Goal: Task Accomplishment & Management: Use online tool/utility

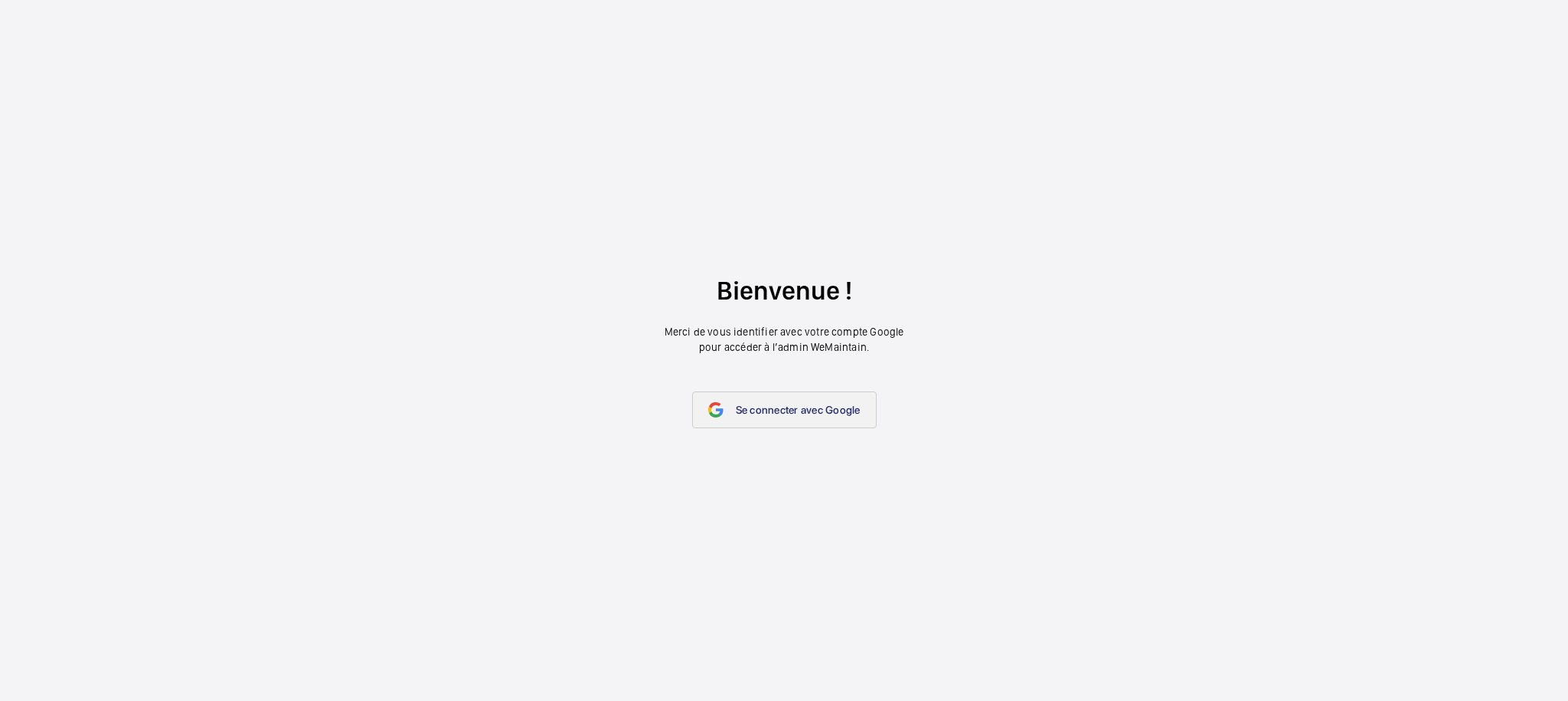
click at [814, 419] on link "Se connecter avec Google" at bounding box center [784, 410] width 184 height 37
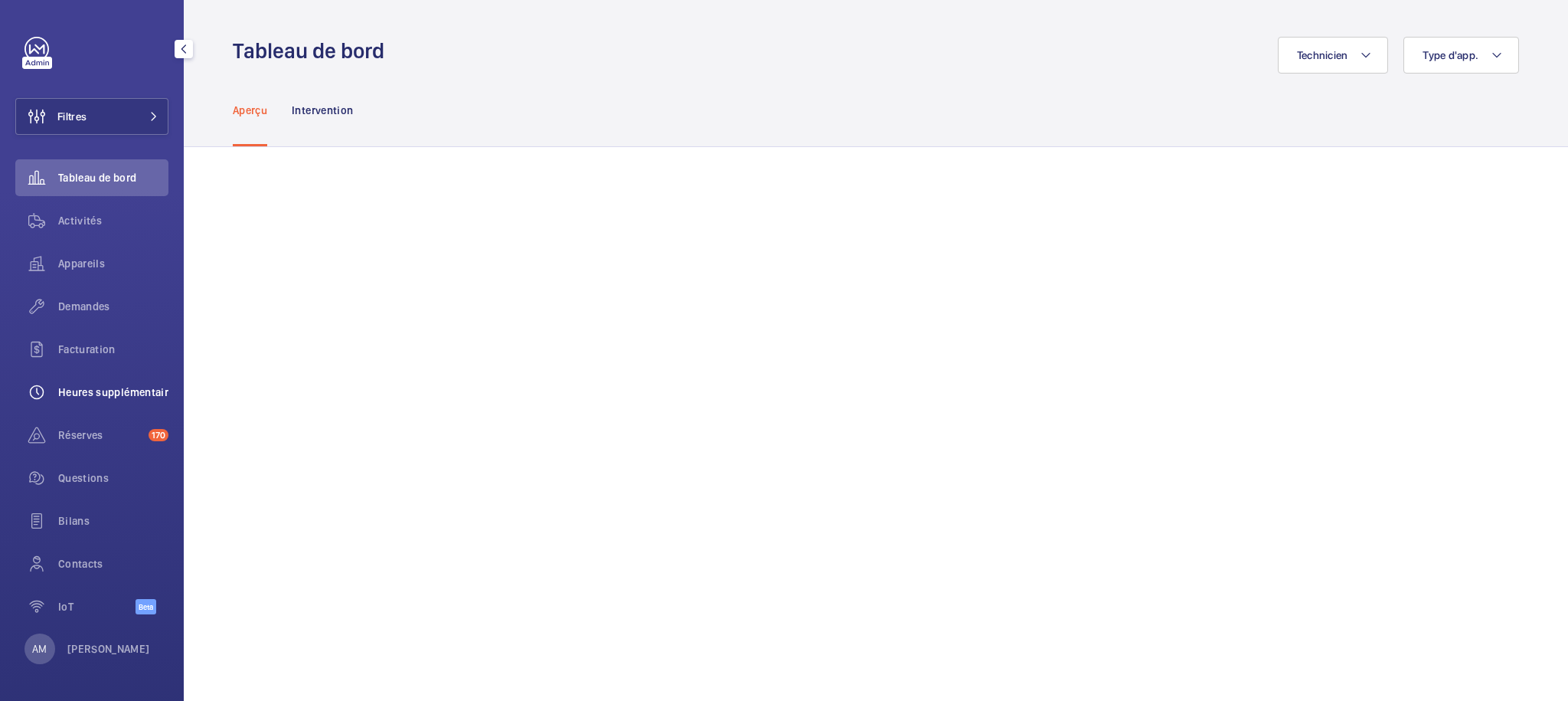
click at [109, 391] on span "Heures supplémentaires" at bounding box center [113, 392] width 110 height 15
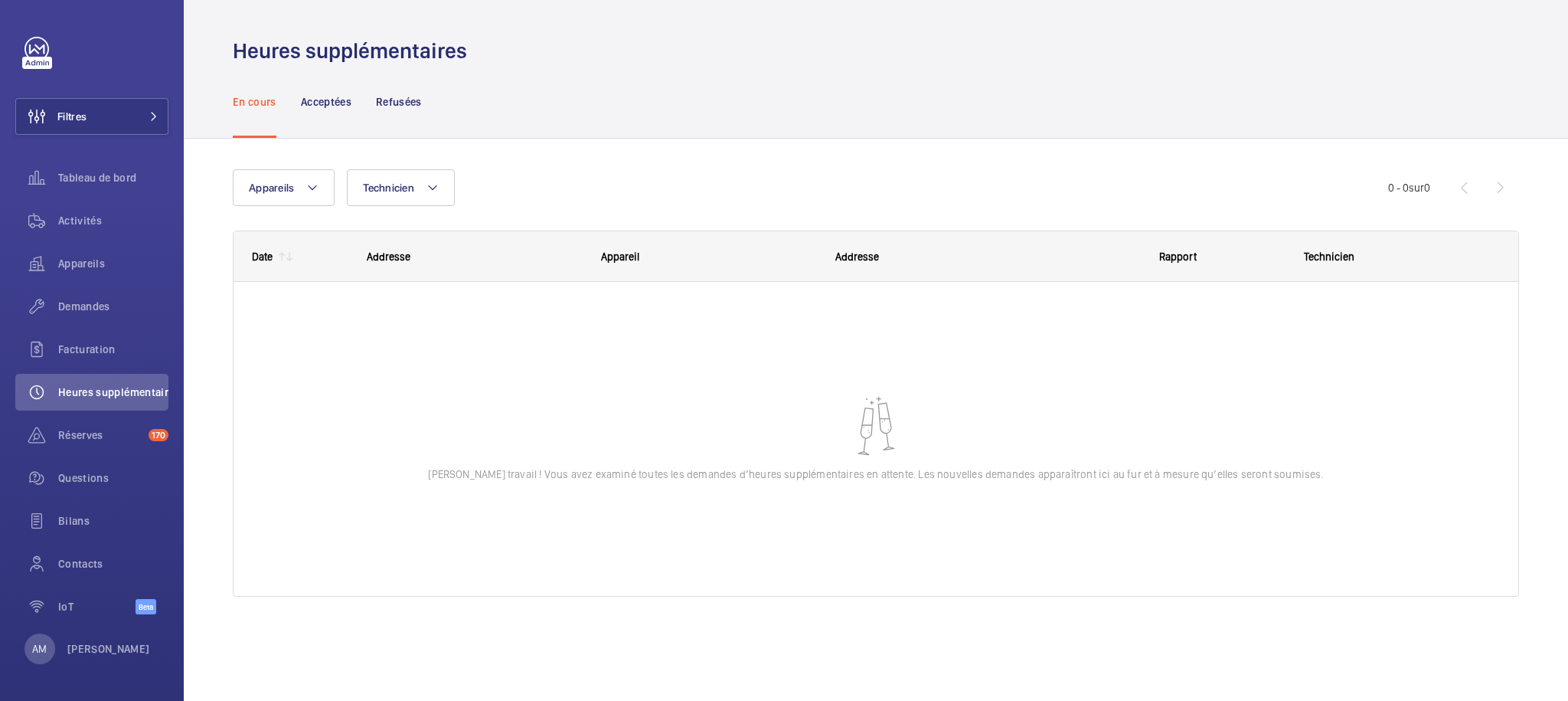
click at [833, 87] on div "En cours Acceptées Refusées" at bounding box center [876, 102] width 1287 height 72
click at [38, 642] on p "AM" at bounding box center [39, 648] width 14 height 15
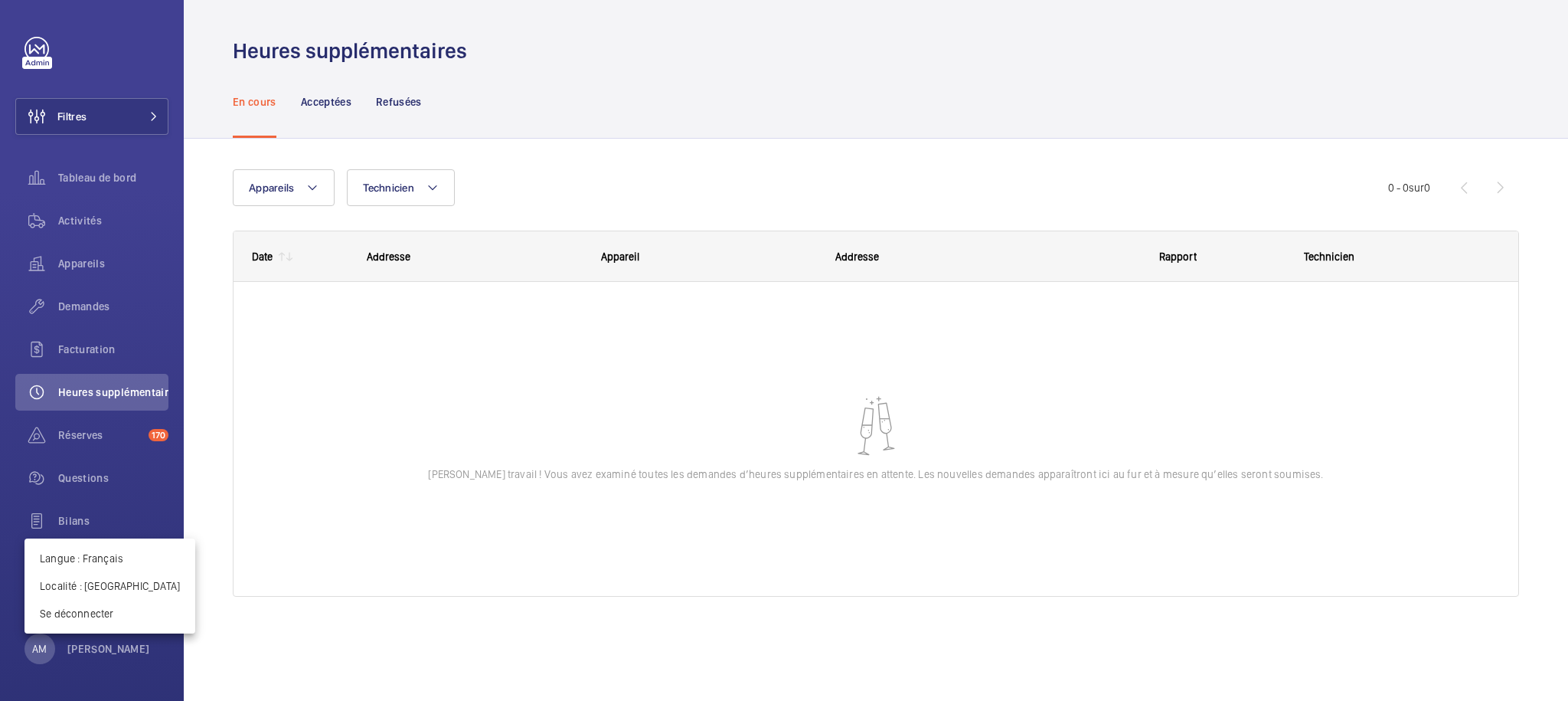
click at [594, 178] on div at bounding box center [784, 350] width 1568 height 701
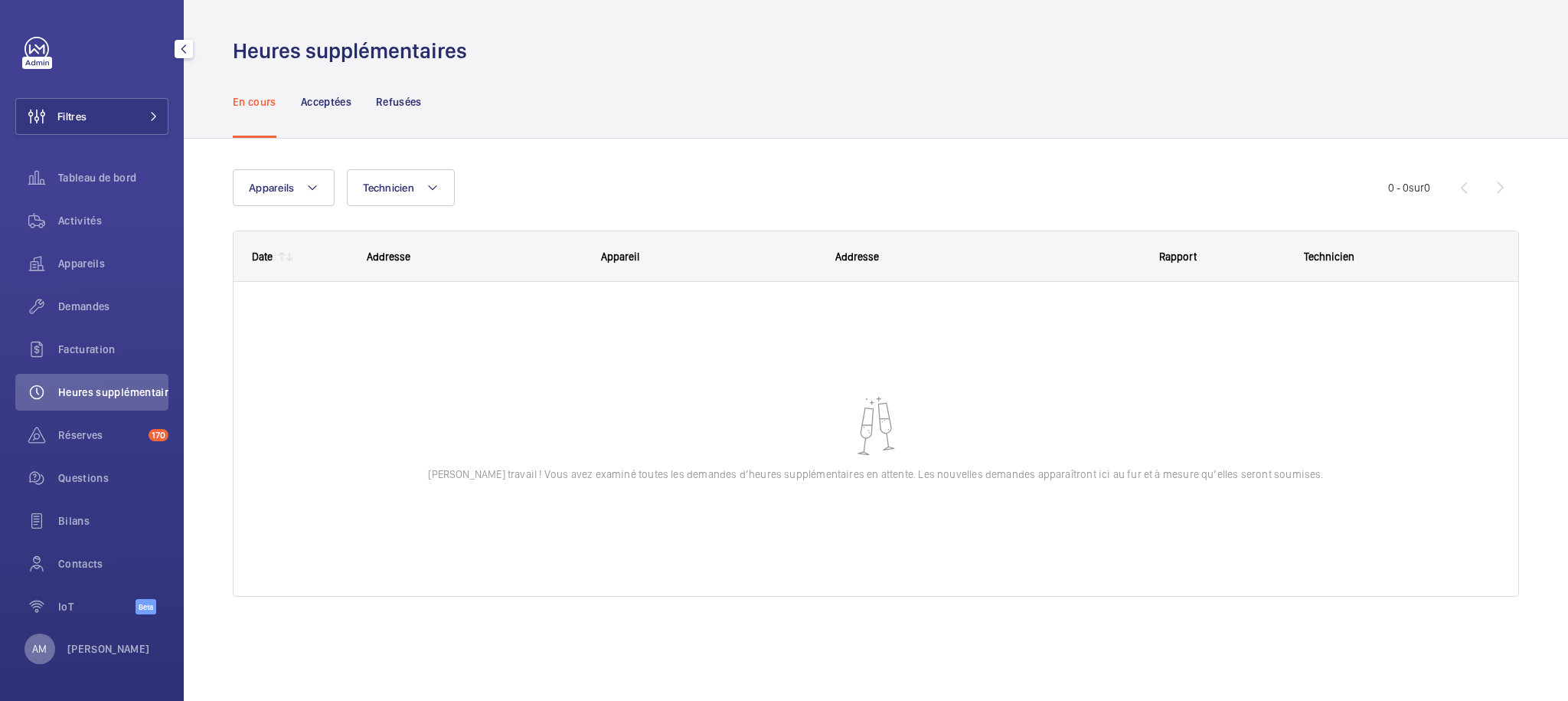
click at [28, 646] on div "AM" at bounding box center [40, 649] width 31 height 31
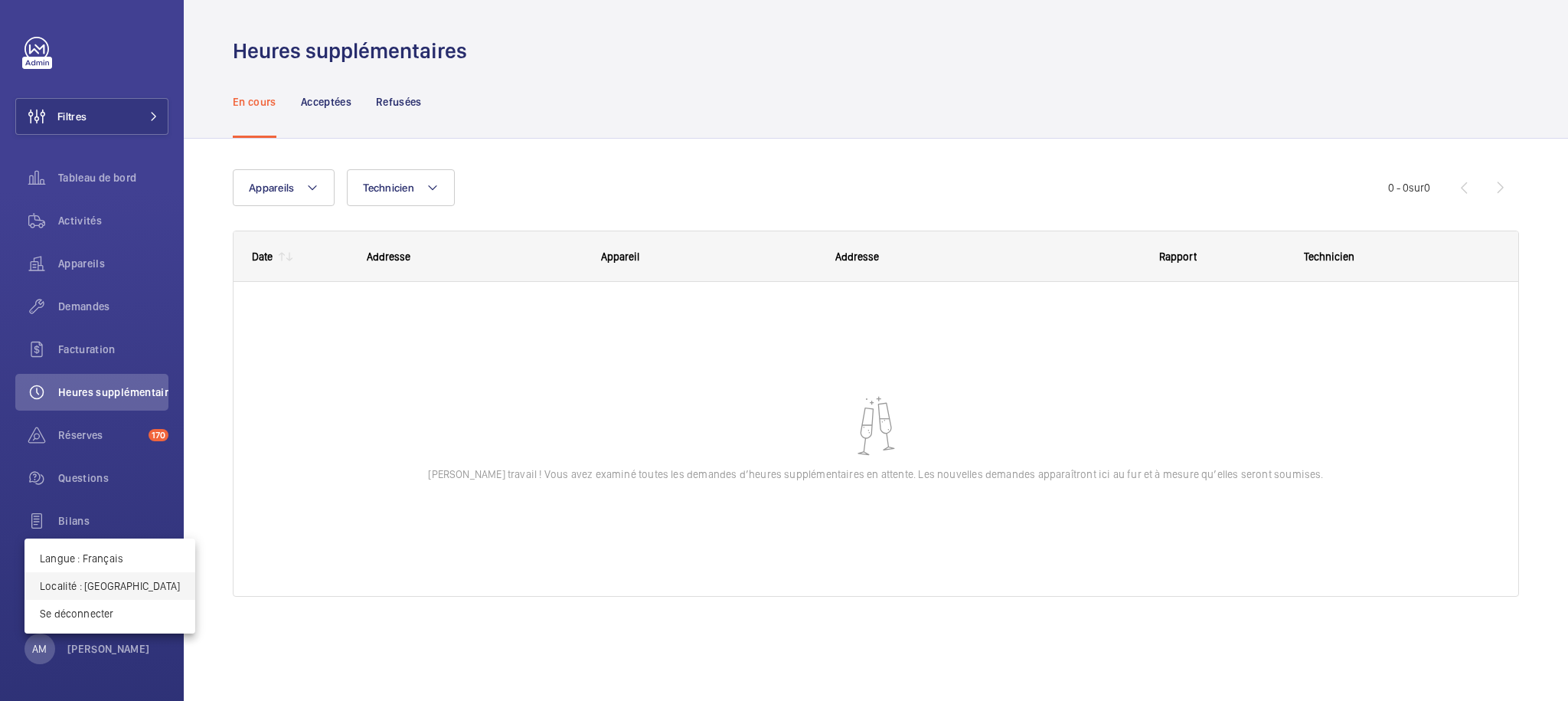
click at [61, 585] on p "Localité : France" at bounding box center [109, 585] width 140 height 15
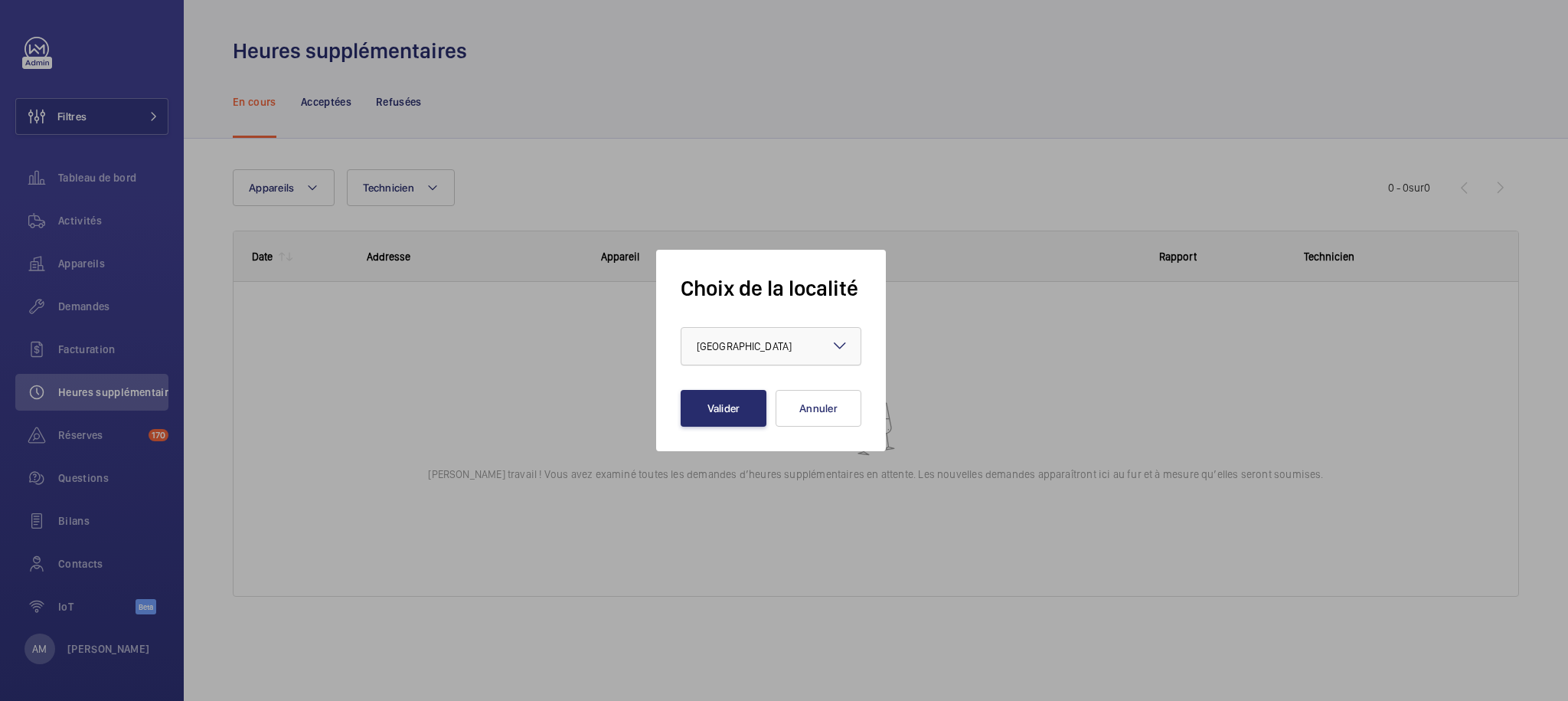
drag, startPoint x: 726, startPoint y: 313, endPoint x: 736, endPoint y: 328, distance: 18.0
click at [726, 313] on form "Choix de la localité × France × Valider Annuler" at bounding box center [771, 350] width 181 height 153
click at [743, 342] on div "× France" at bounding box center [763, 346] width 133 height 15
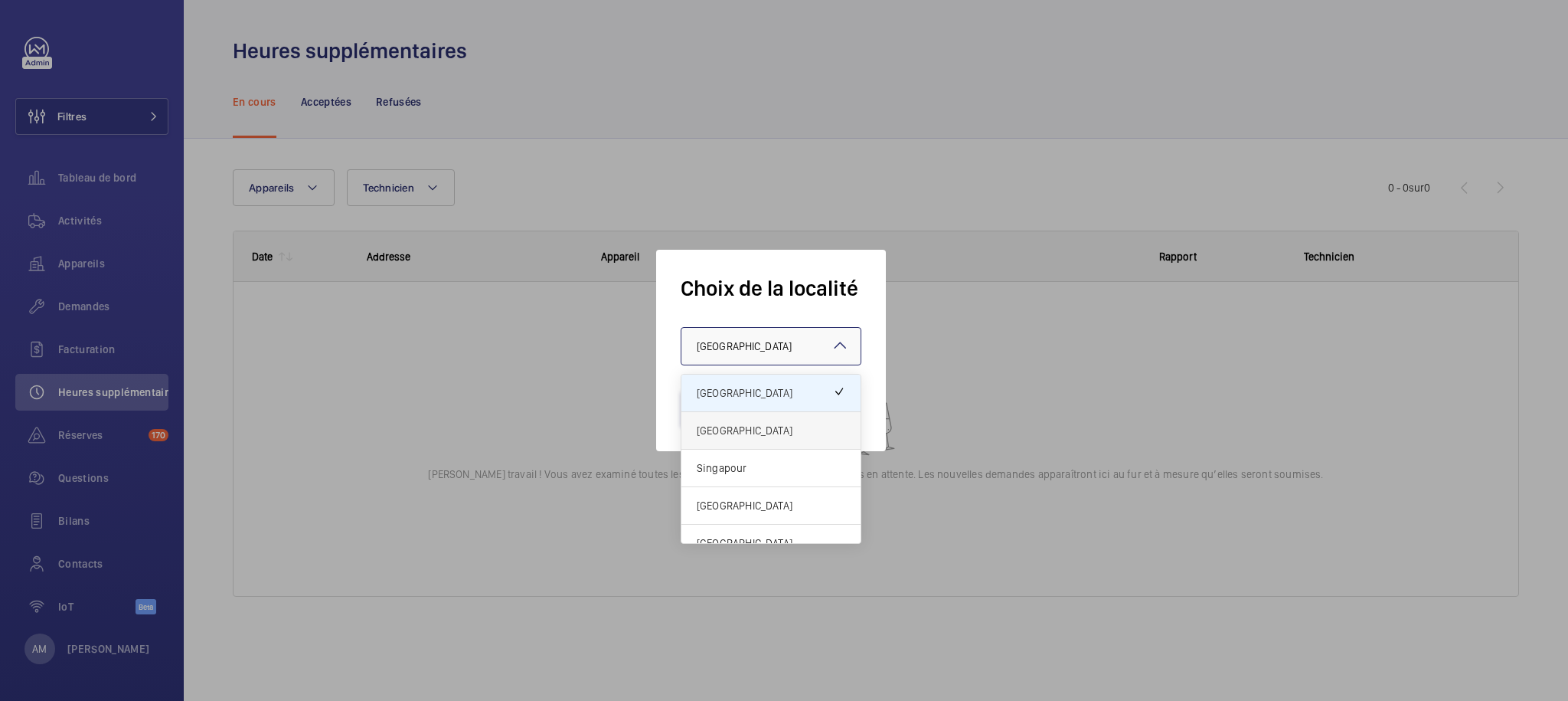
click at [752, 427] on span "[GEOGRAPHIC_DATA]" at bounding box center [771, 430] width 148 height 15
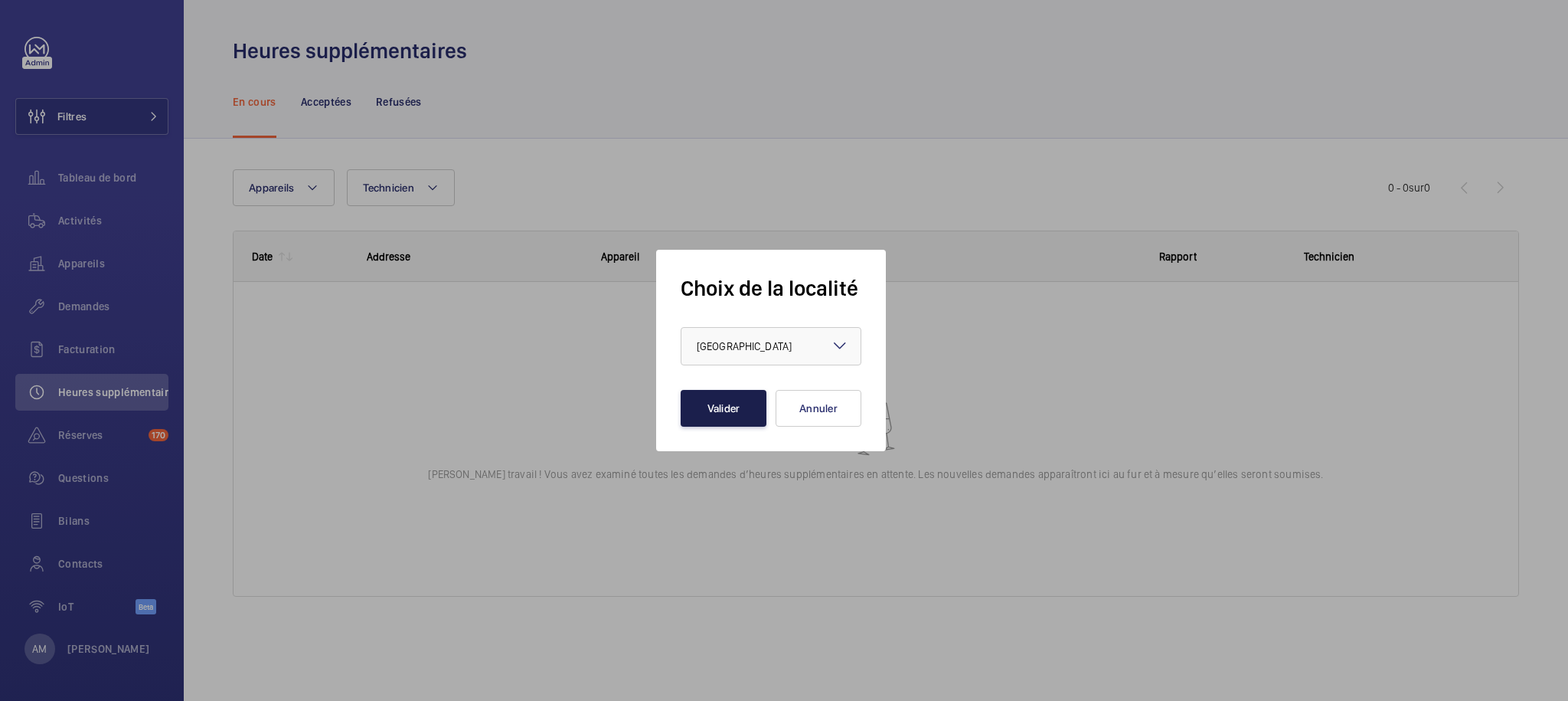
click at [736, 397] on button "Valider" at bounding box center [724, 409] width 86 height 37
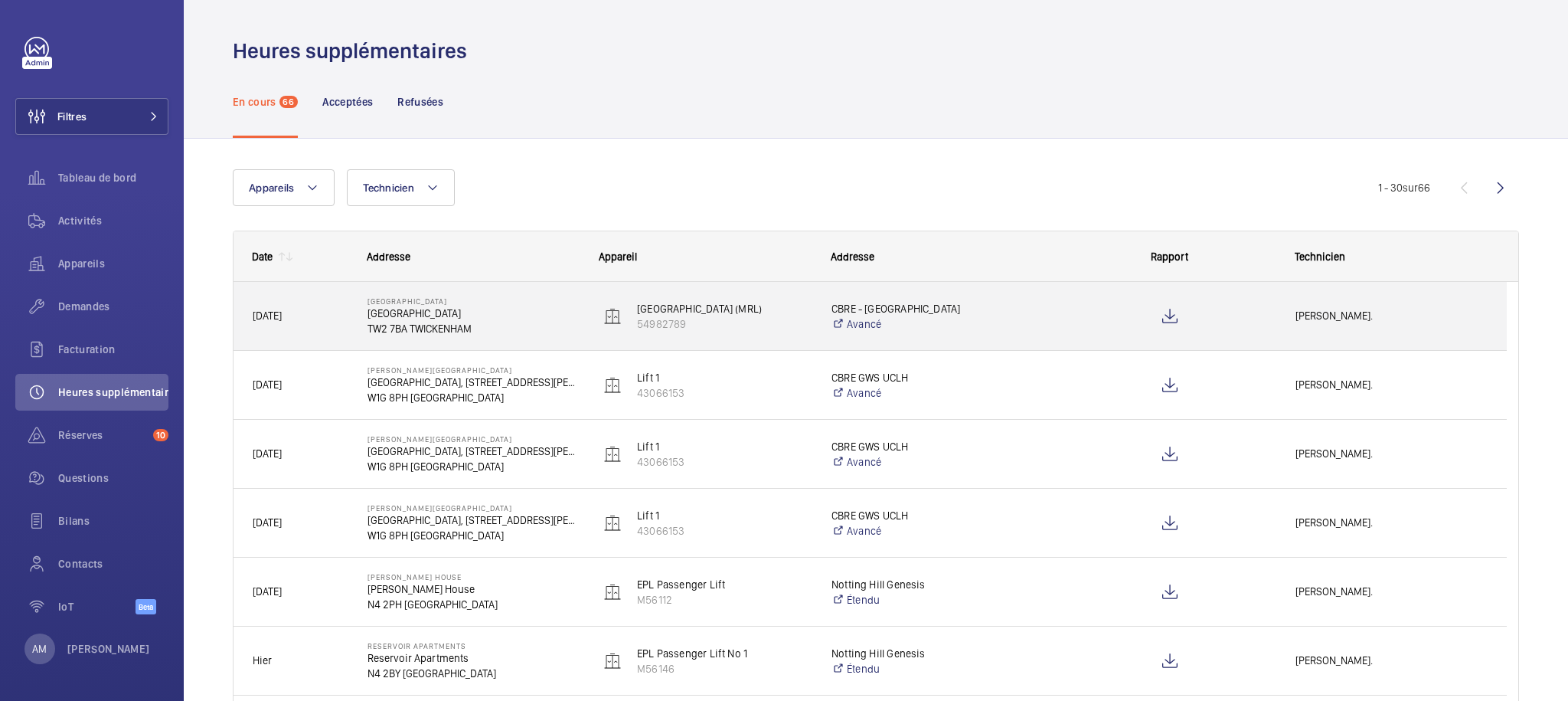
click at [1403, 313] on span "[PERSON_NAME]." at bounding box center [1392, 316] width 192 height 18
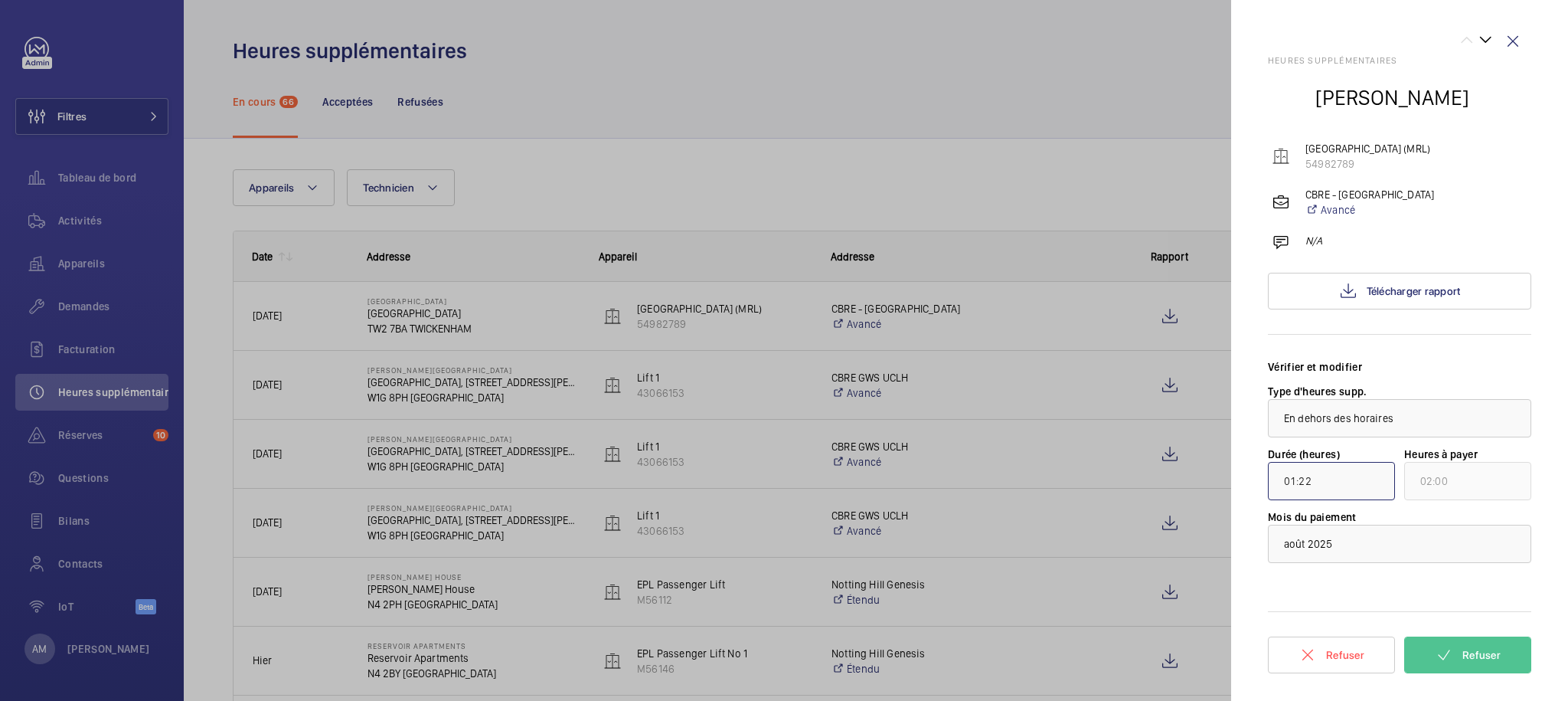
click at [1359, 481] on input "01:22" at bounding box center [1332, 480] width 127 height 38
click at [1406, 363] on div "Vérifier et modifier" at bounding box center [1399, 366] width 264 height 15
click at [1287, 479] on input "01:22" at bounding box center [1332, 480] width 127 height 38
type input "02:22"
type input "03:00"
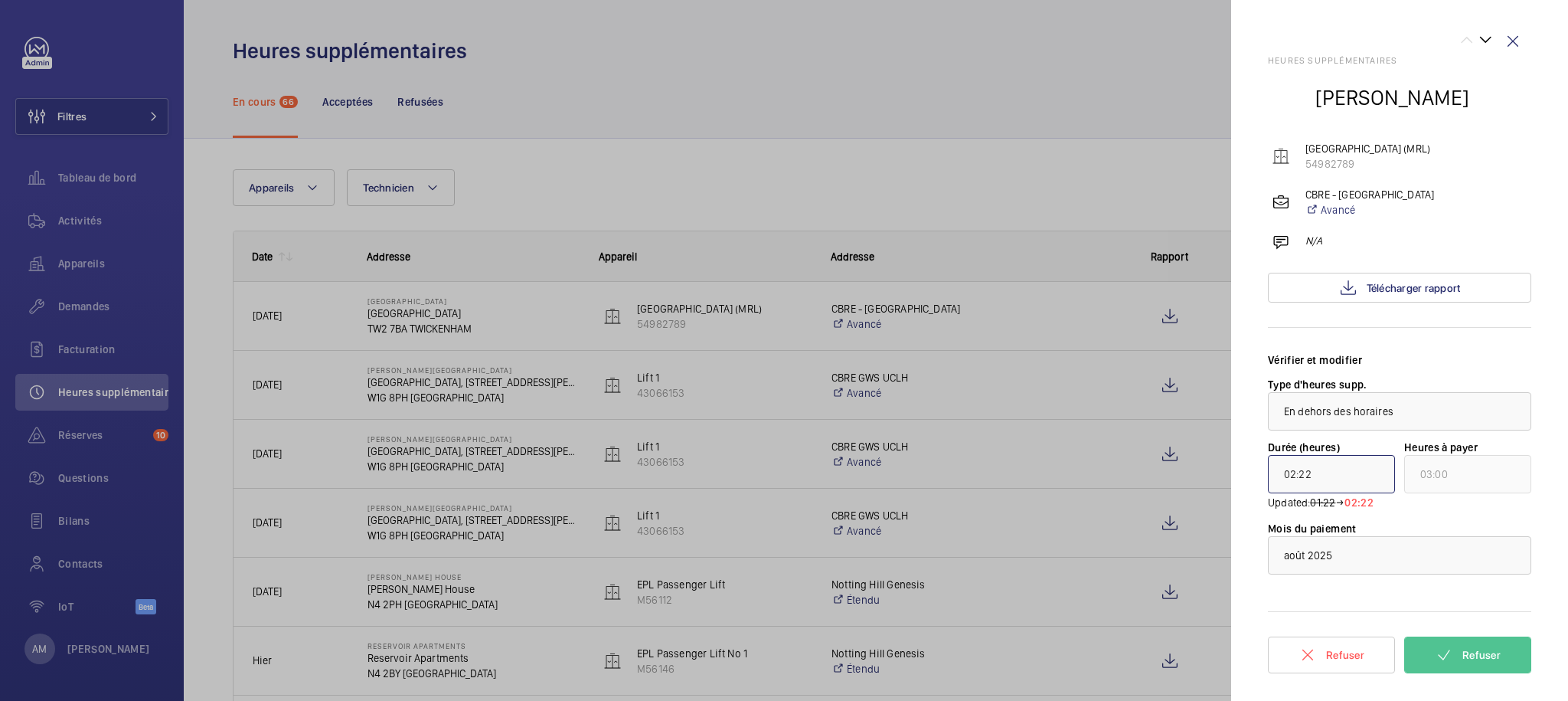
type input "03:22"
type input "04:00"
type input "04:22"
type input "05:00"
type input "05:22"
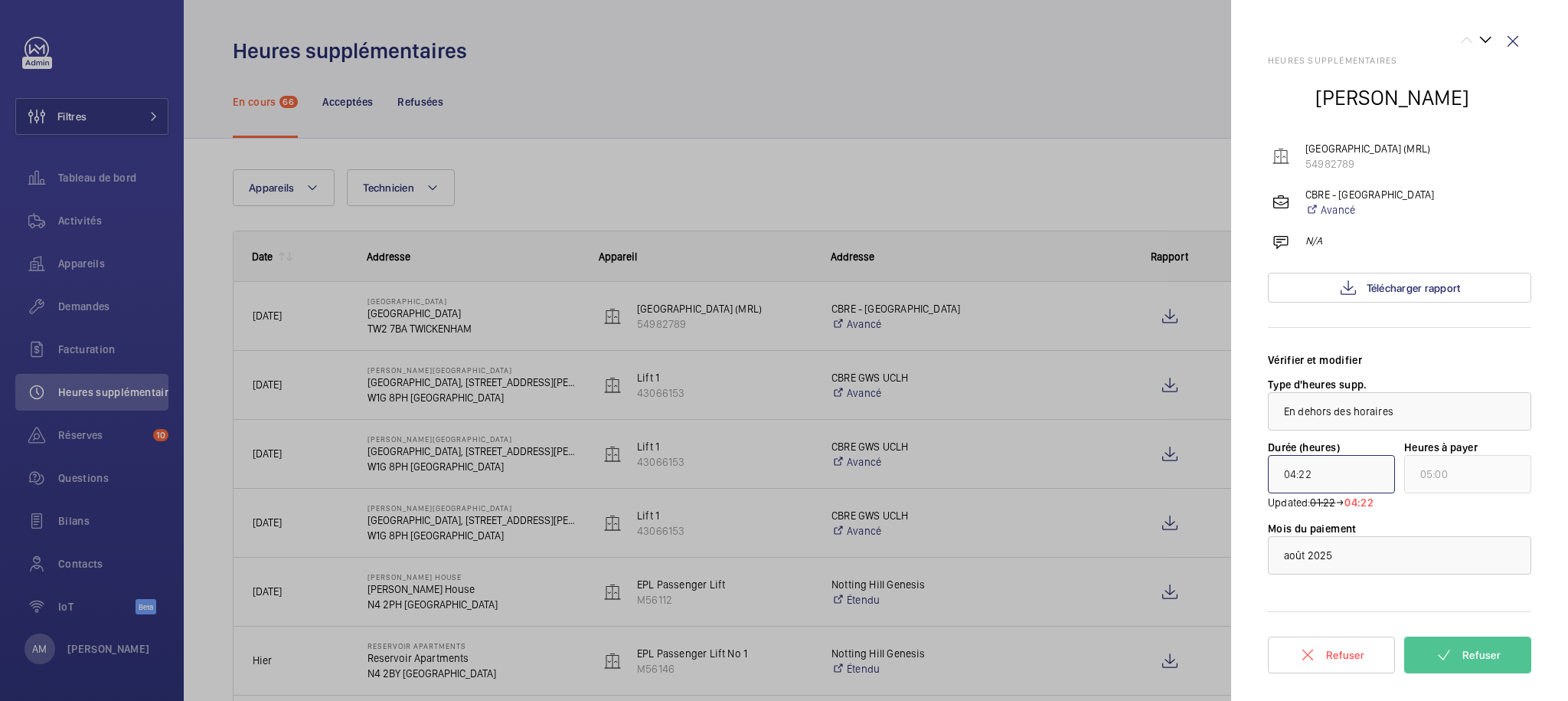
type input "06:00"
type input "06:22"
type input "07:00"
type input "07:22"
type input "08:00"
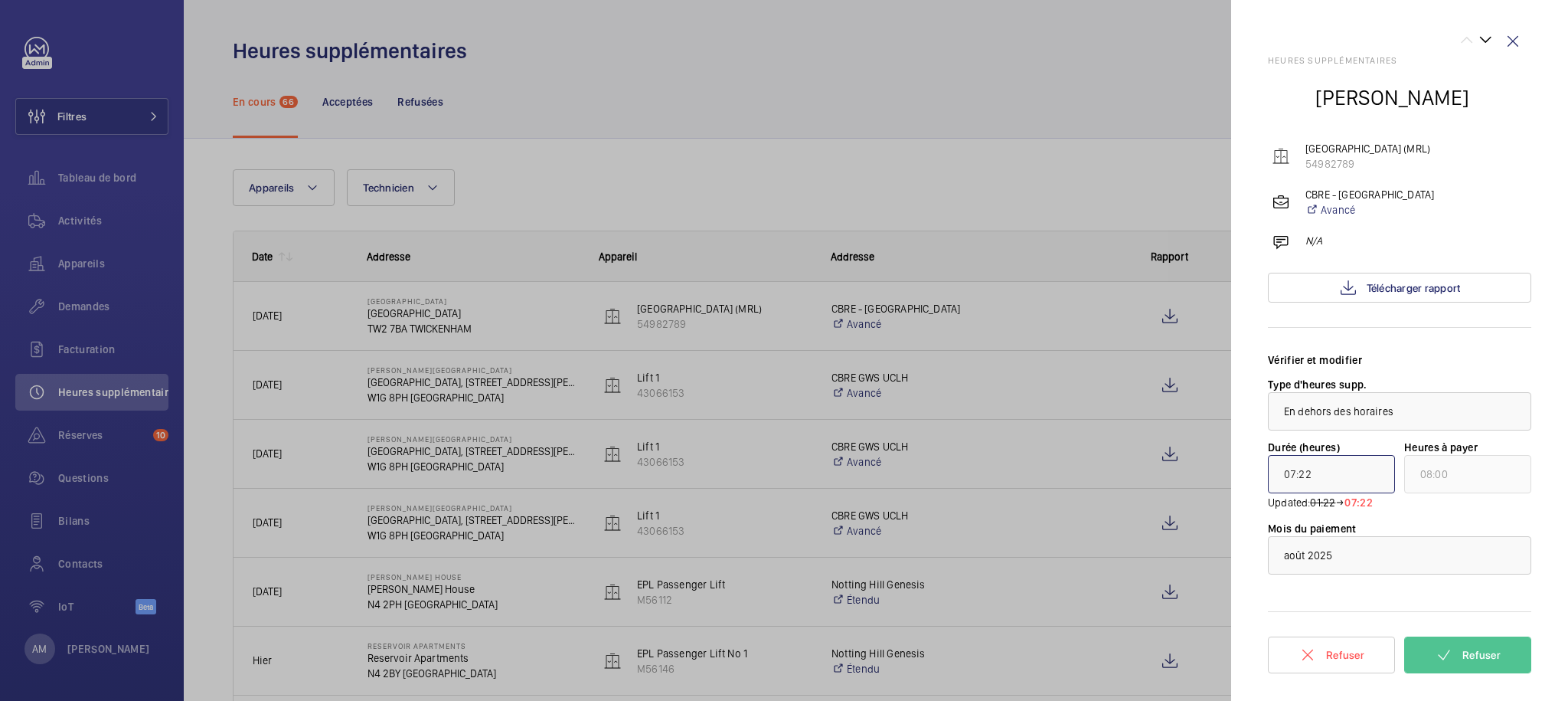
type input "08:22"
type input "09:00"
type input "09:22"
type input "10:00"
type input "10:22"
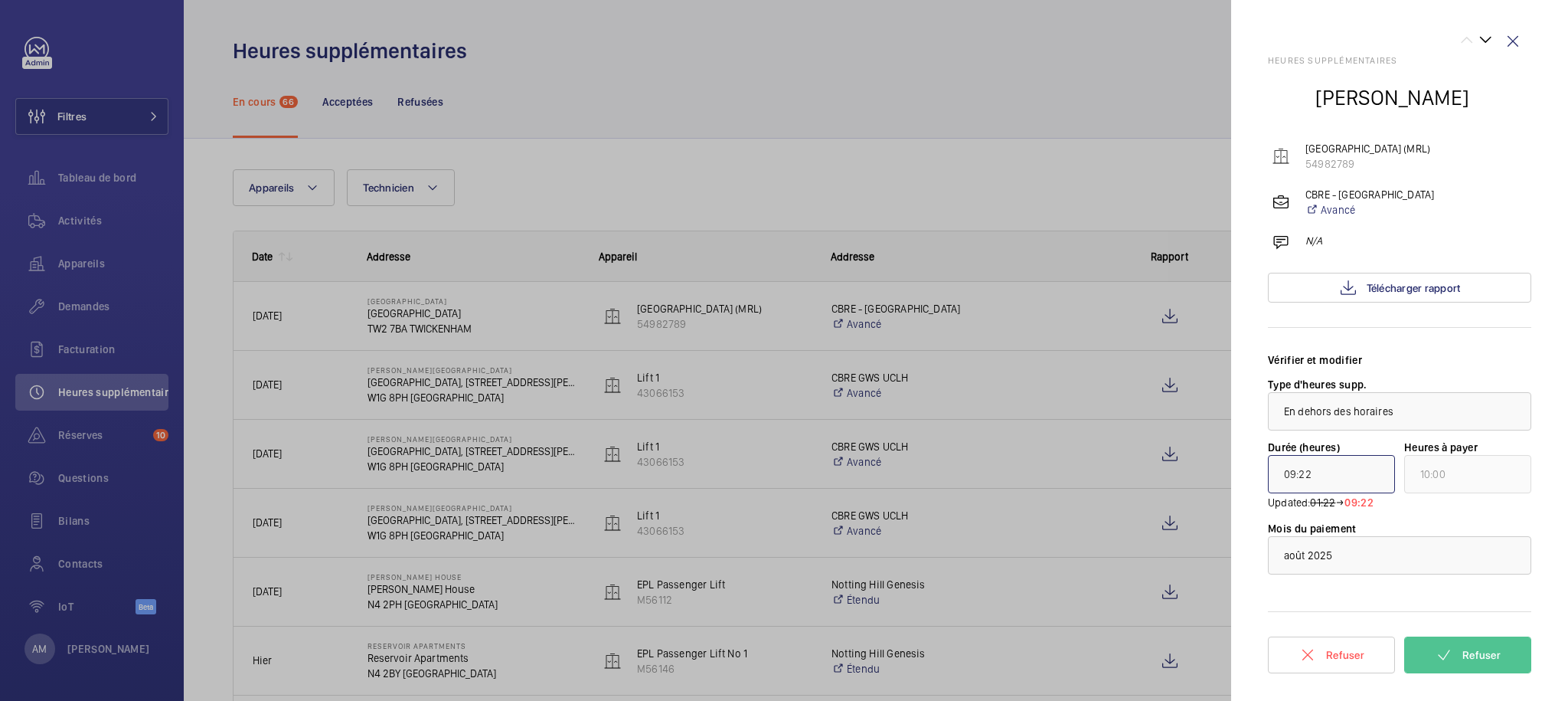
type input "11:00"
type input "10:20"
click at [1460, 366] on div "Vérifier et modifier" at bounding box center [1399, 359] width 264 height 15
